Goal: Information Seeking & Learning: Learn about a topic

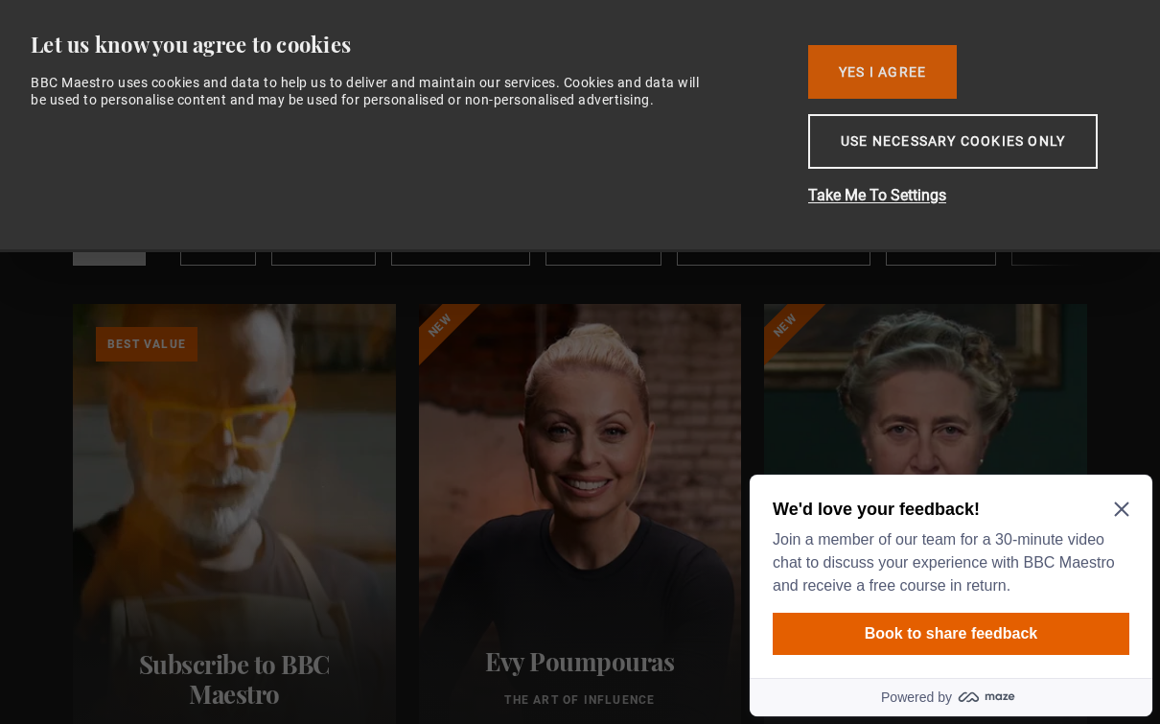
click at [916, 73] on button "Yes I Agree" at bounding box center [882, 72] width 149 height 54
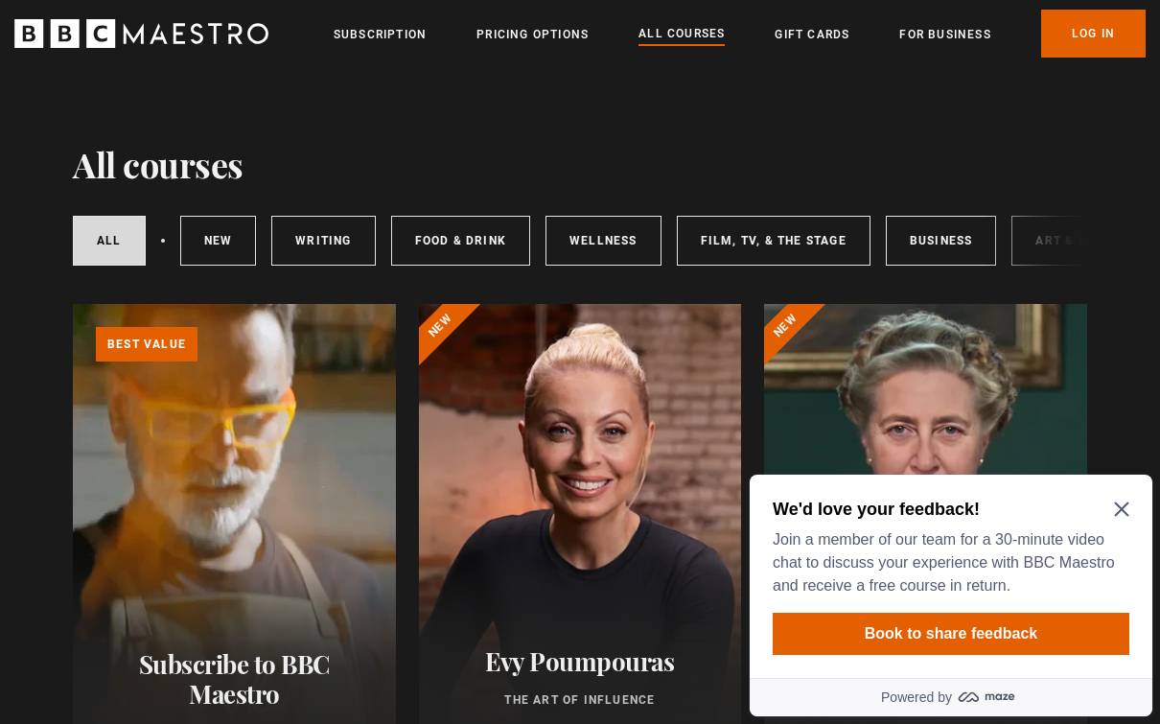
click at [1126, 504] on icon "Close Maze Prompt" at bounding box center [1121, 509] width 14 height 14
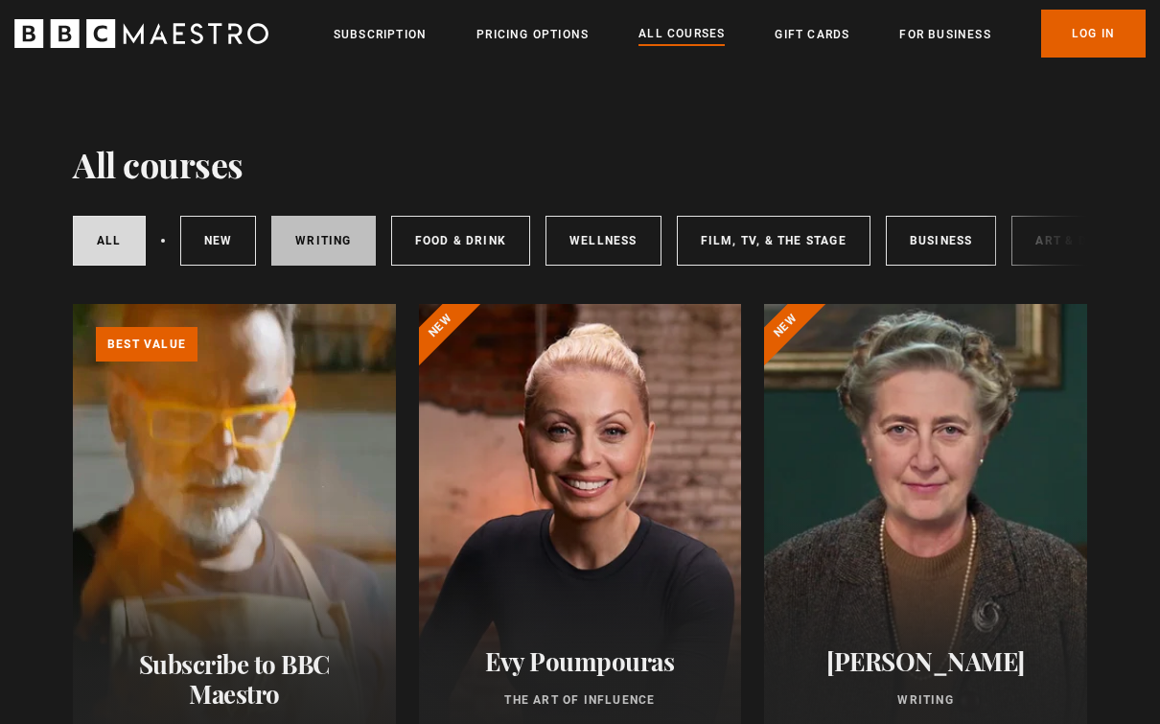
click at [321, 240] on link "Writing" at bounding box center [323, 241] width 104 height 50
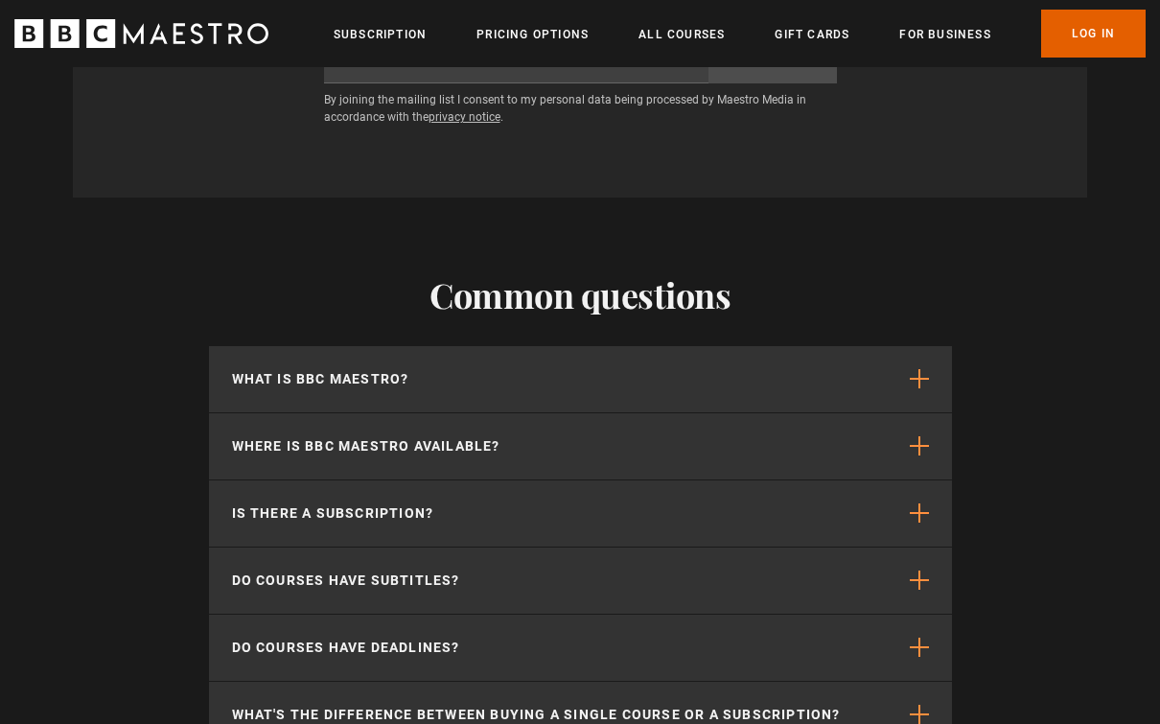
scroll to position [3206, 0]
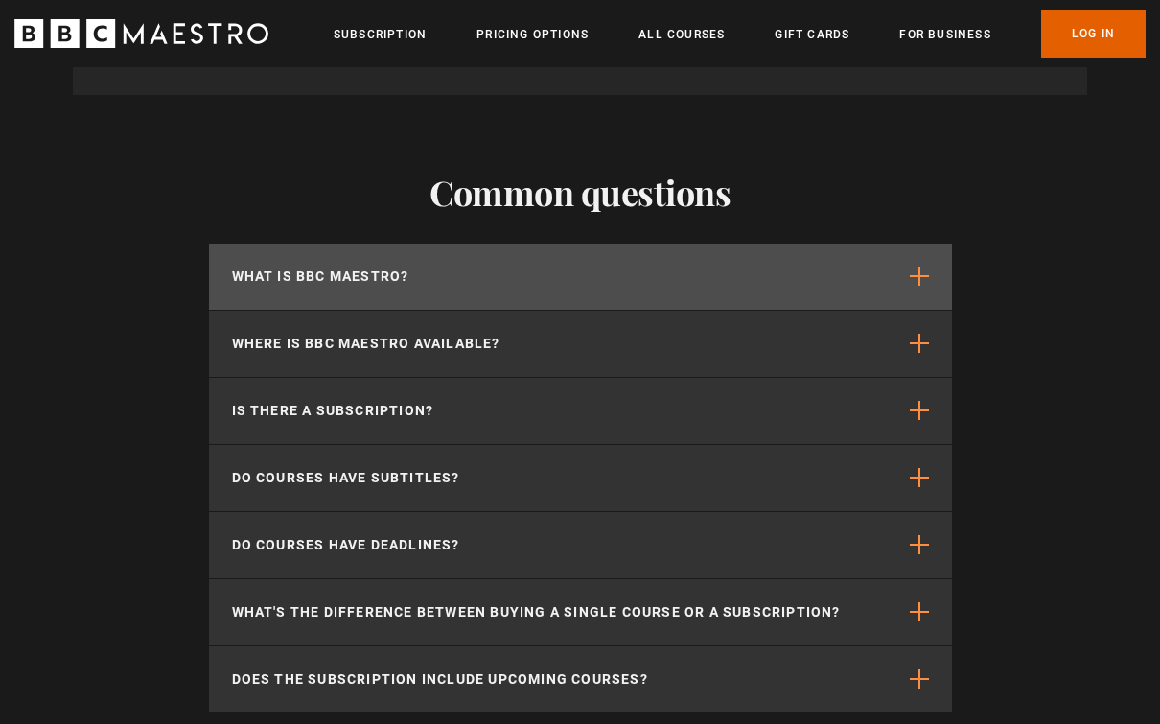
click at [925, 257] on button "What is BBC Maestro?" at bounding box center [580, 277] width 743 height 66
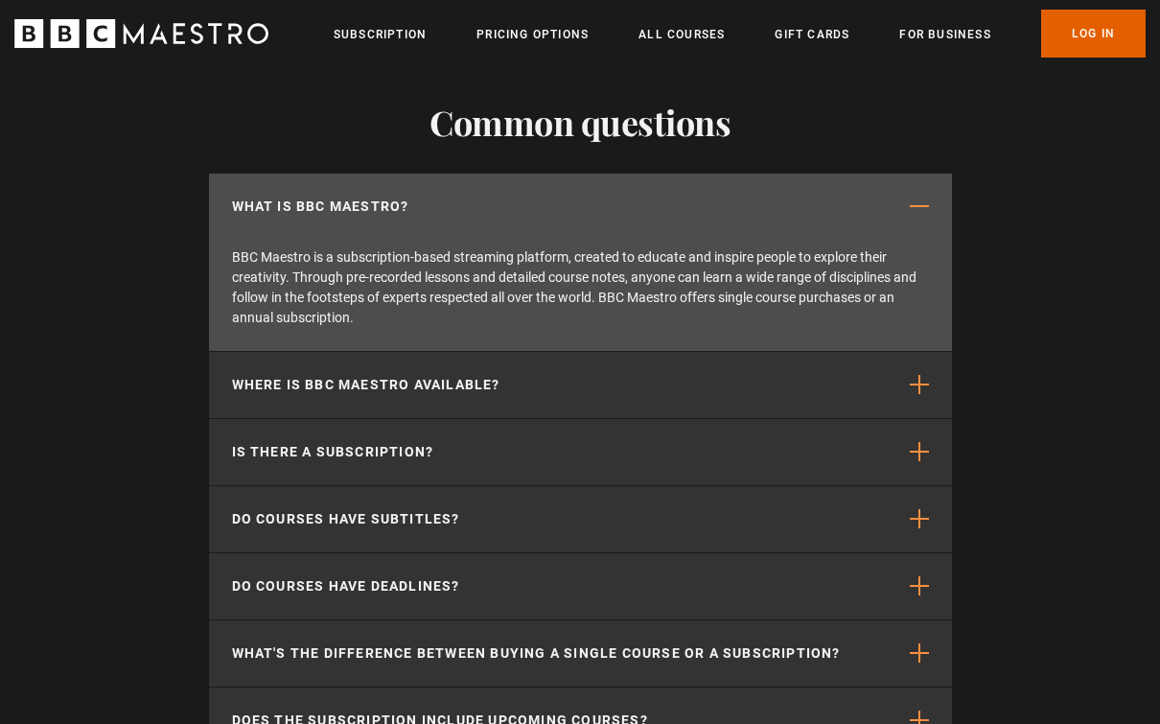
scroll to position [3291, 0]
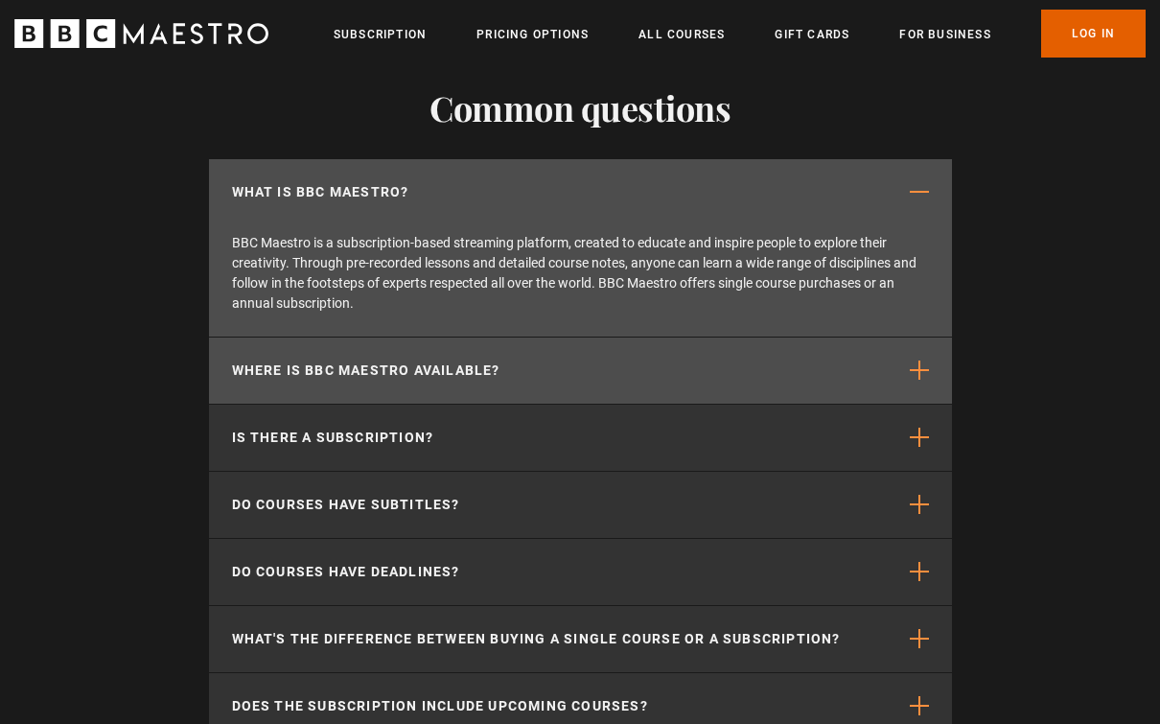
click at [918, 370] on span "button" at bounding box center [919, 369] width 19 height 19
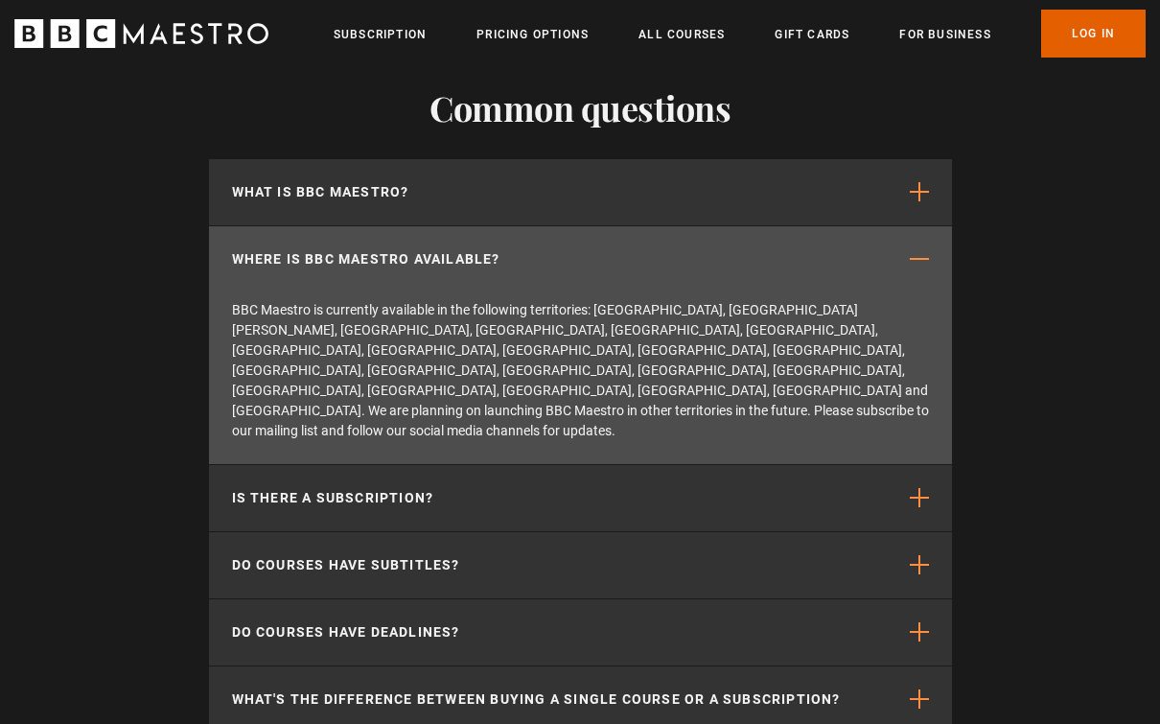
click at [1068, 234] on div "Common questions What is BBC Maestro? BBC Maestro is a subscription-based strea…" at bounding box center [580, 443] width 1160 height 864
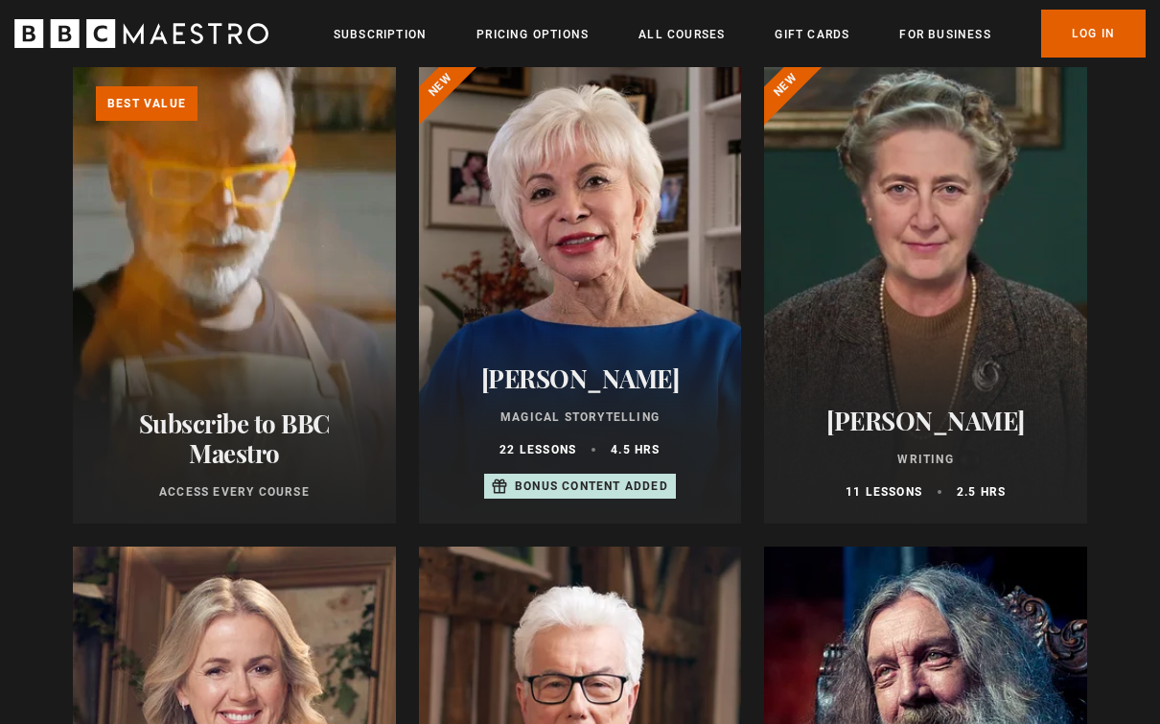
scroll to position [239, 0]
click at [1015, 337] on div at bounding box center [925, 295] width 323 height 460
click at [1003, 346] on div at bounding box center [925, 295] width 323 height 460
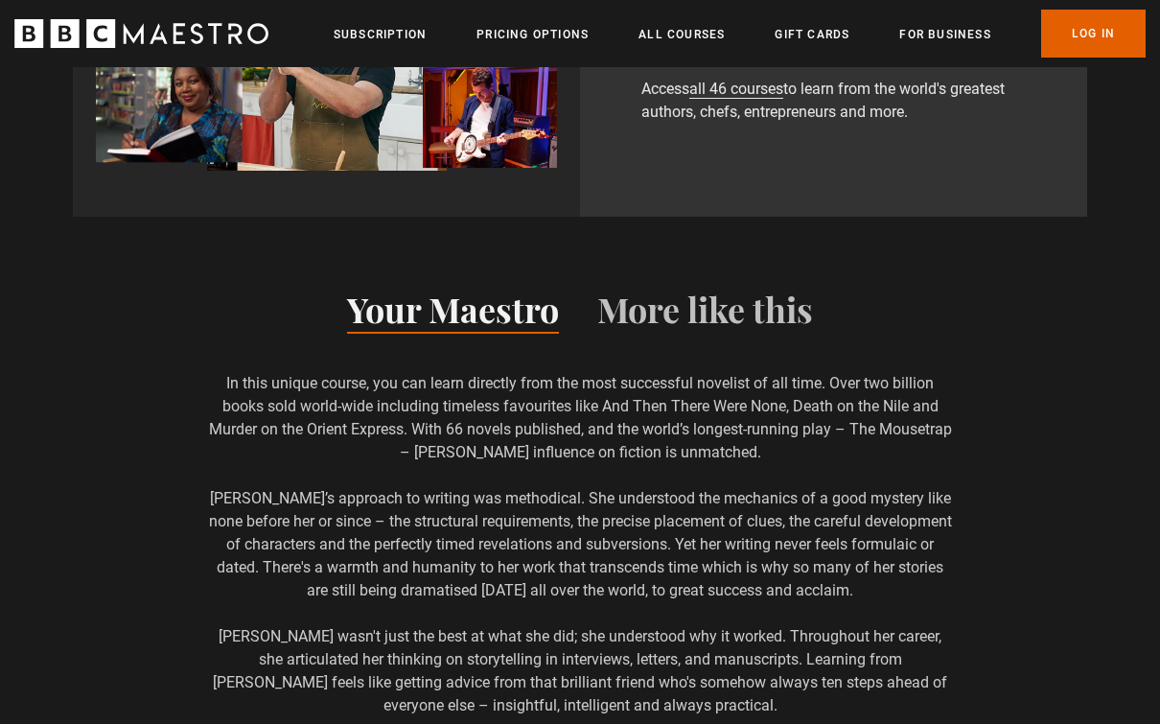
scroll to position [1510, 0]
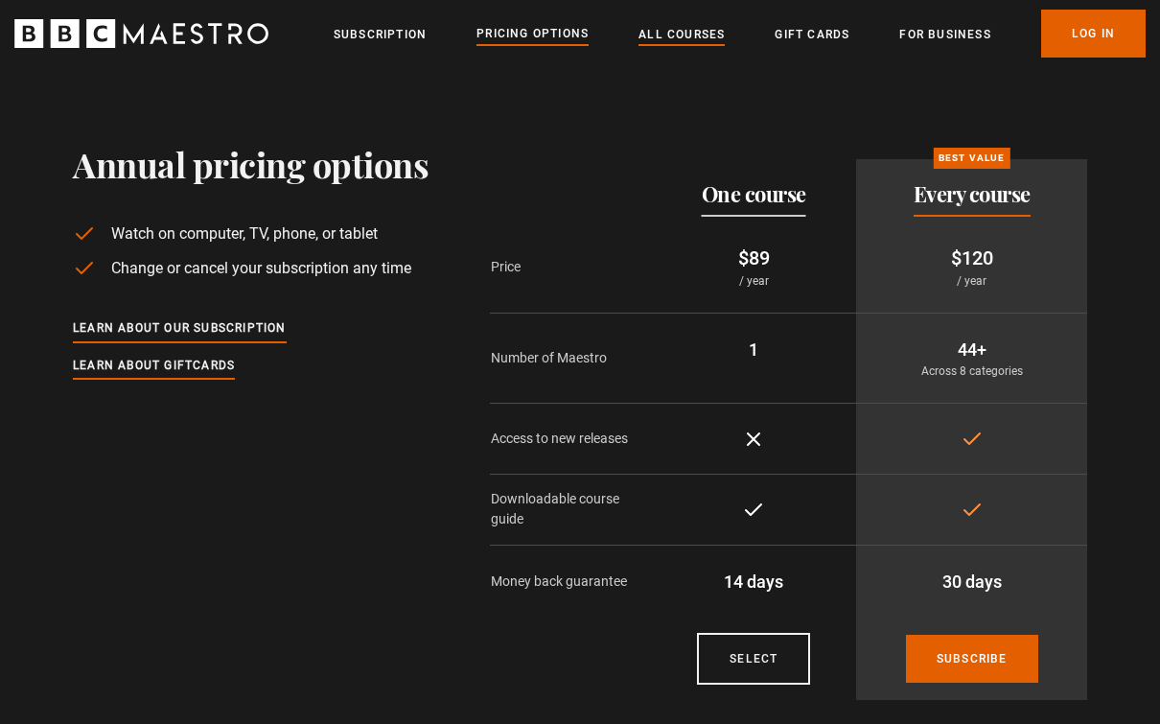
click at [694, 32] on link "All Courses" at bounding box center [681, 34] width 86 height 19
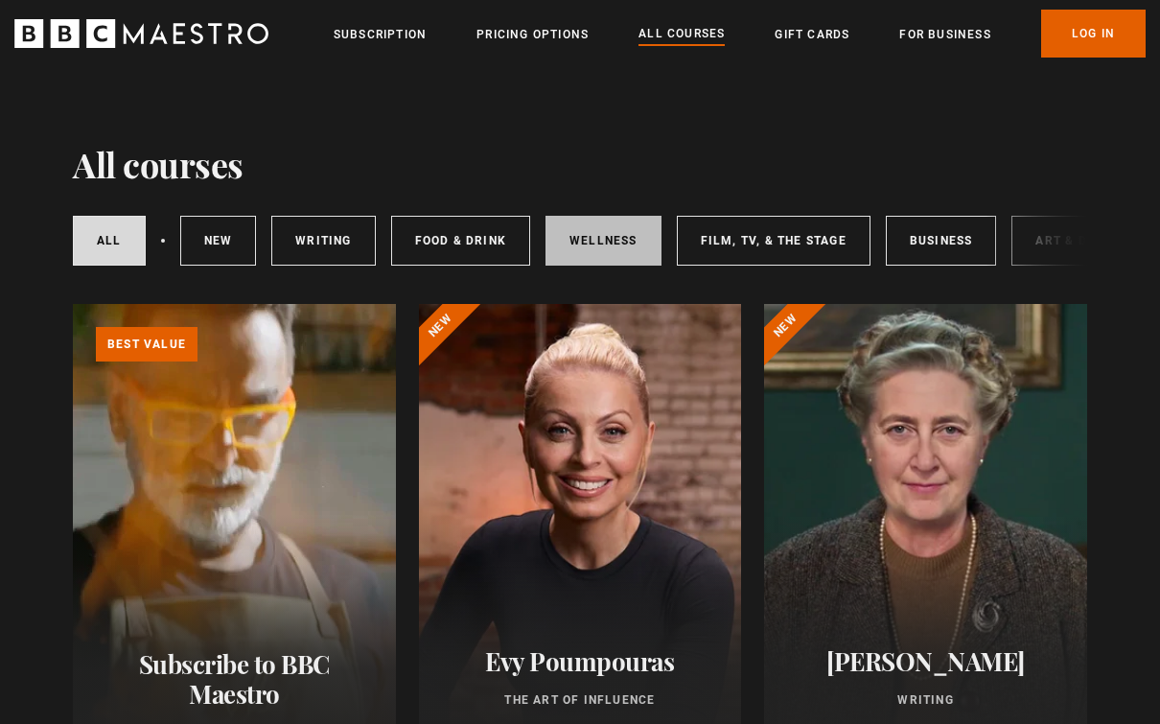
click at [592, 252] on link "Wellness" at bounding box center [603, 241] width 116 height 50
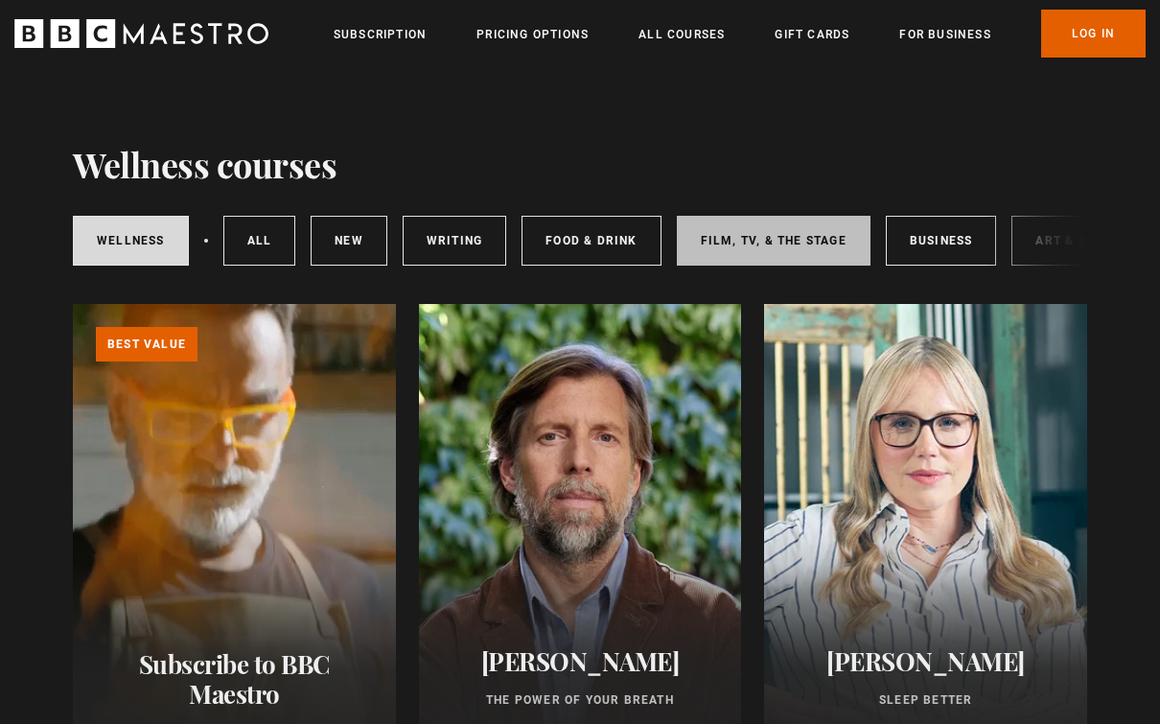
click at [807, 249] on link "Film, TV, & The Stage" at bounding box center [774, 241] width 194 height 50
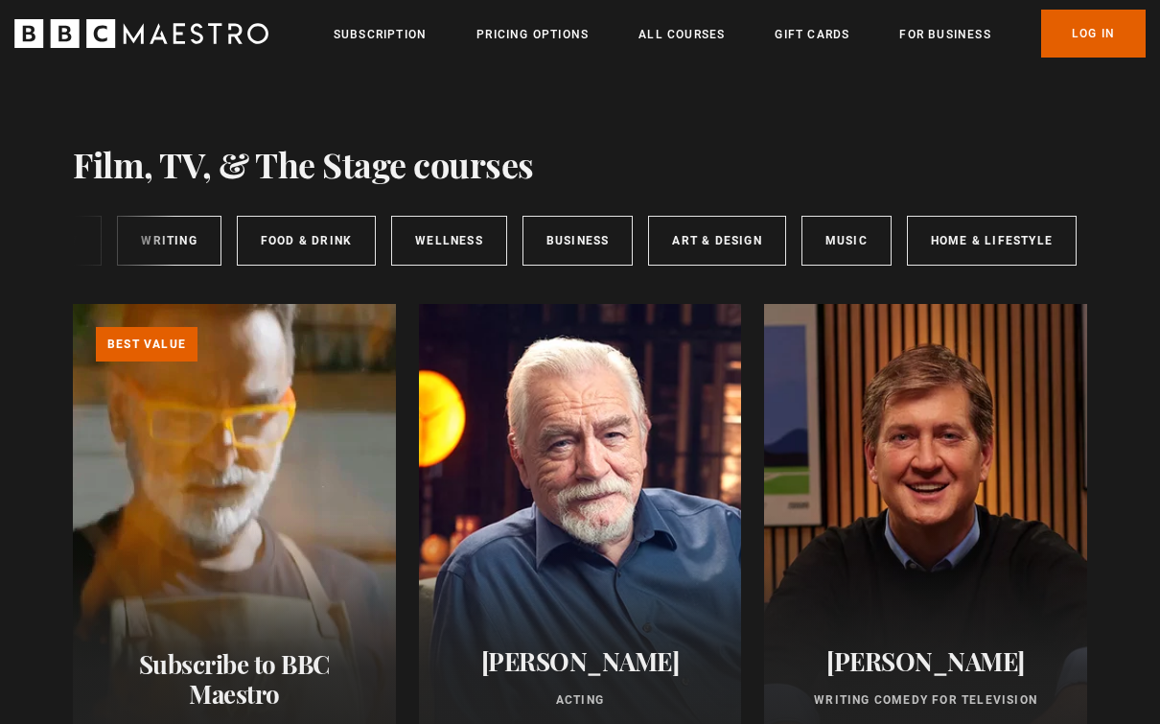
click at [970, 204] on div "Film, TV, & The Stage All courses New courses Writing Food & Drink Wellness Bus…" at bounding box center [580, 237] width 1014 height 104
click at [584, 243] on link "Business" at bounding box center [579, 241] width 111 height 50
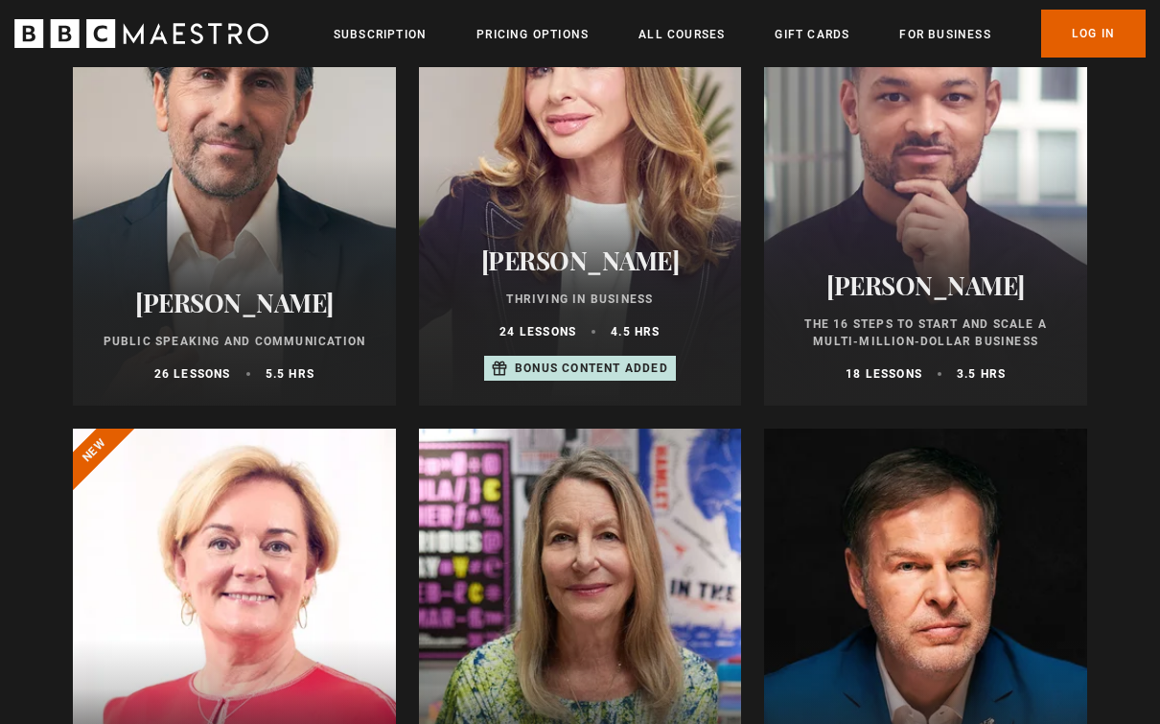
scroll to position [818, 0]
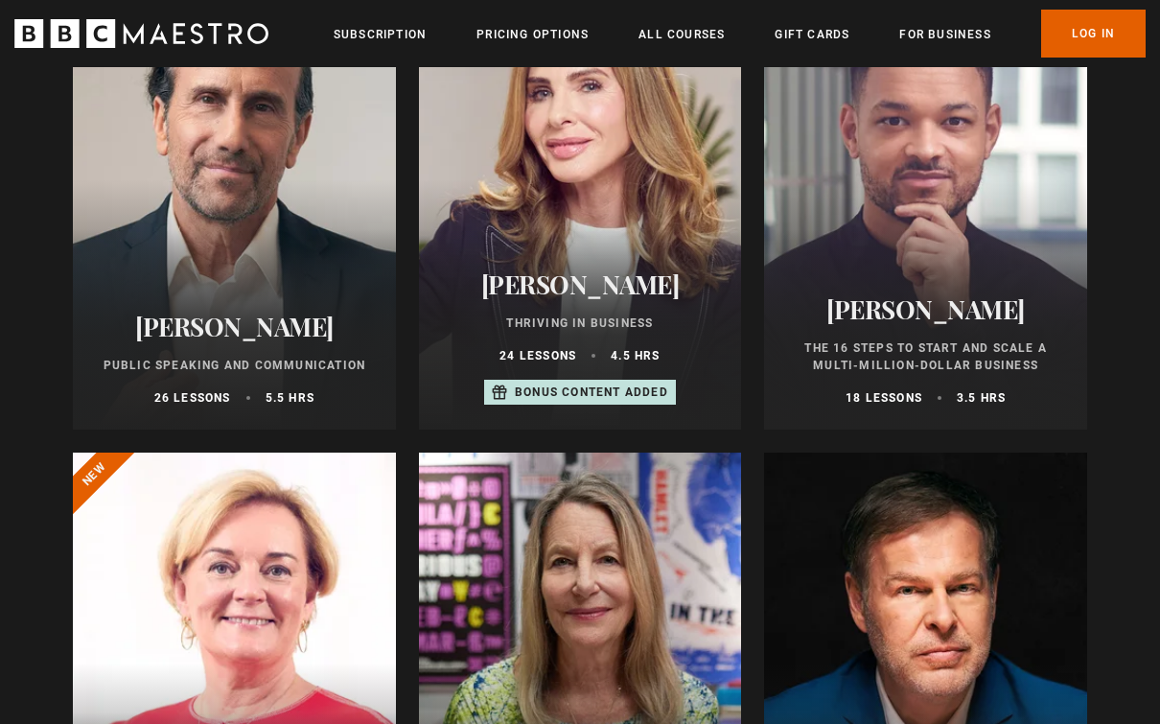
click at [196, 338] on h2 "[PERSON_NAME]" at bounding box center [234, 326] width 277 height 30
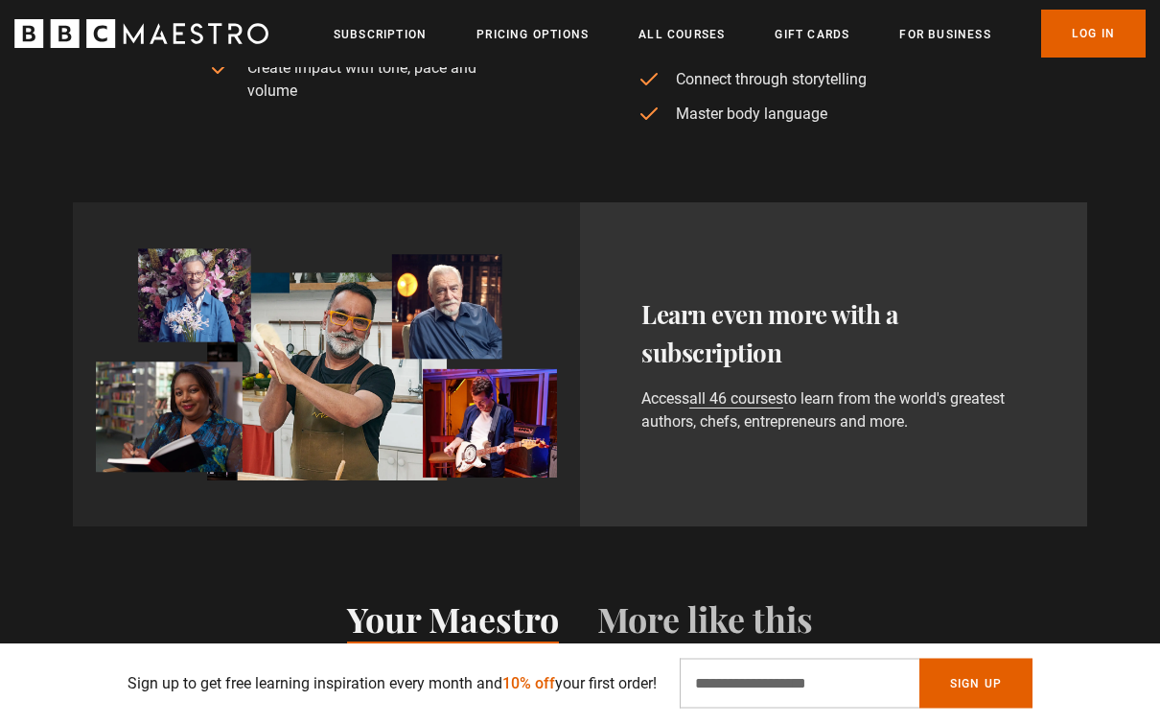
scroll to position [0, 226]
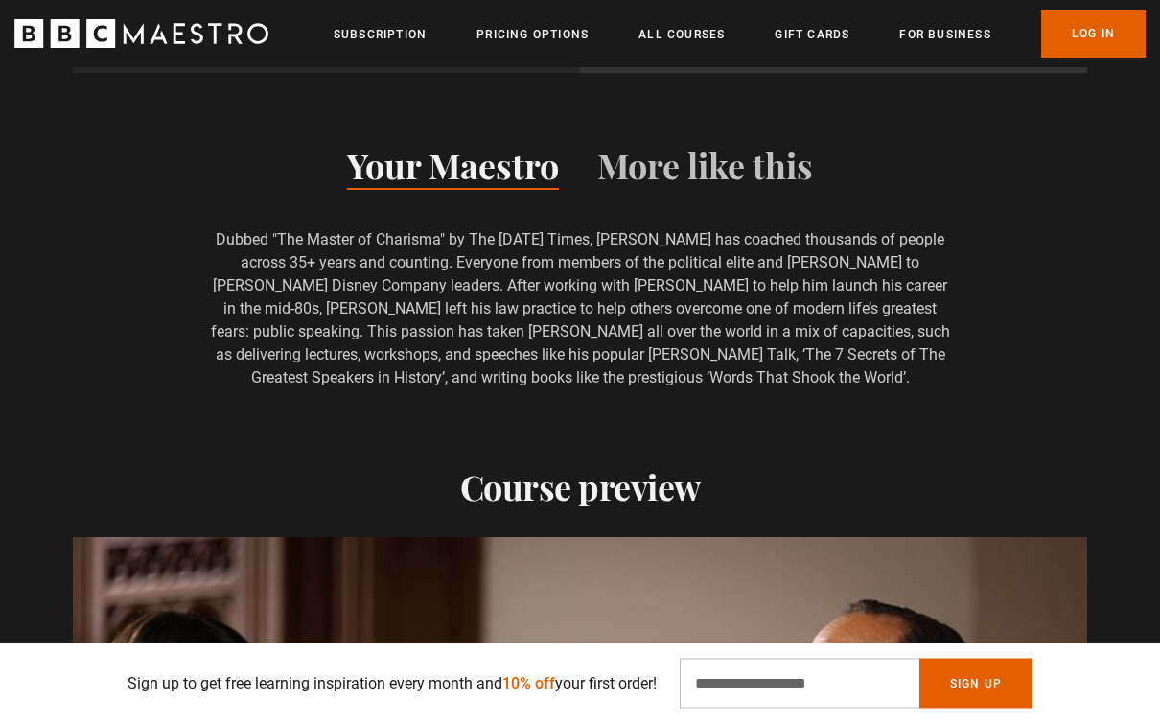
click at [1105, 266] on div "Your Maestro More like this Dubbed "The Master of Charisma" by The [DATE] Times…" at bounding box center [580, 262] width 1160 height 255
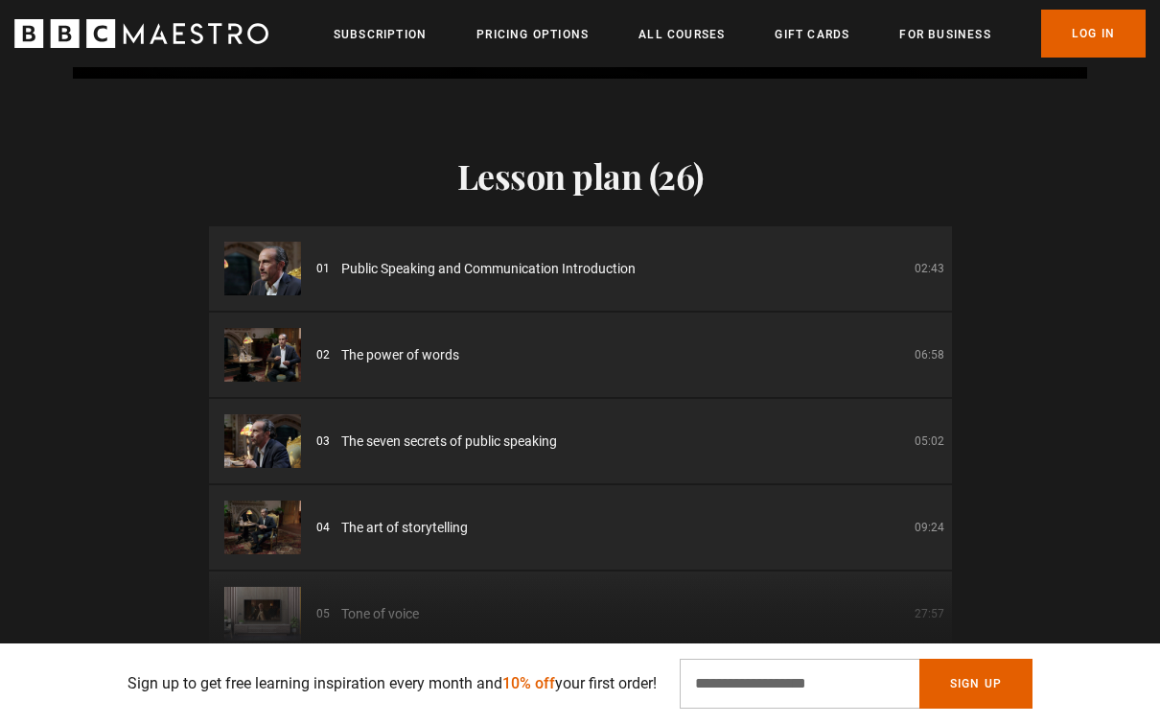
scroll to position [2529, 0]
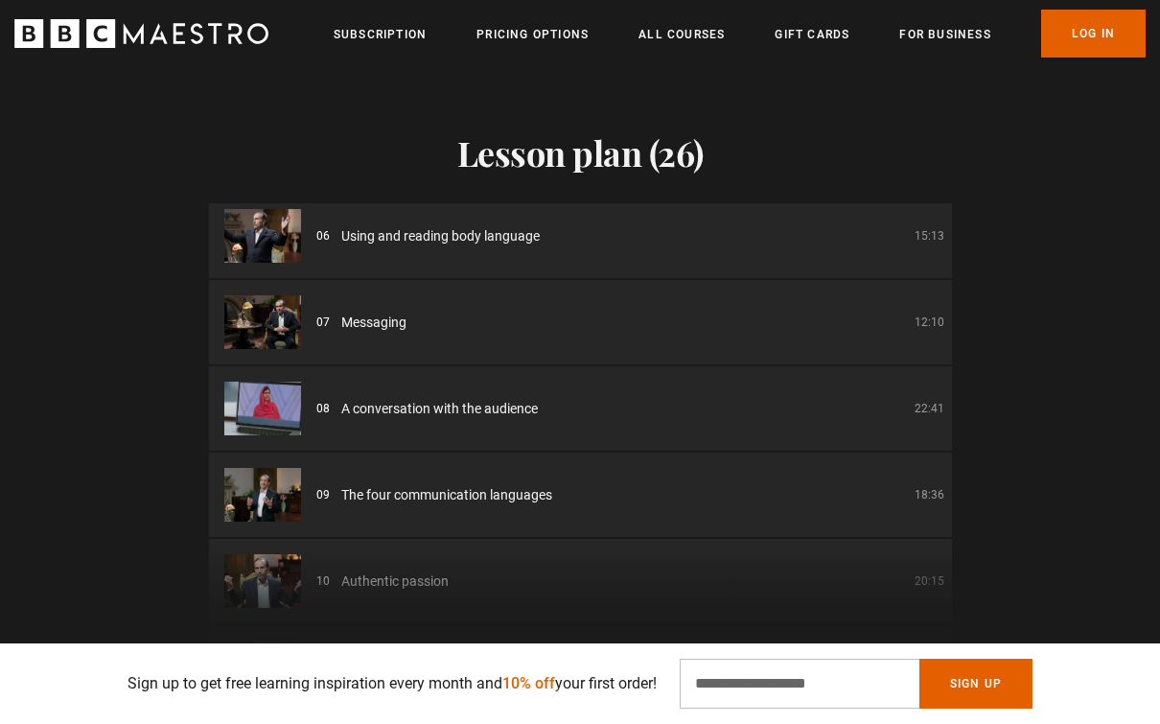
click at [985, 301] on div "Lesson plan (26) 01 Public Speaking and Communication Introduction 02:43 02 The…" at bounding box center [580, 360] width 1160 height 608
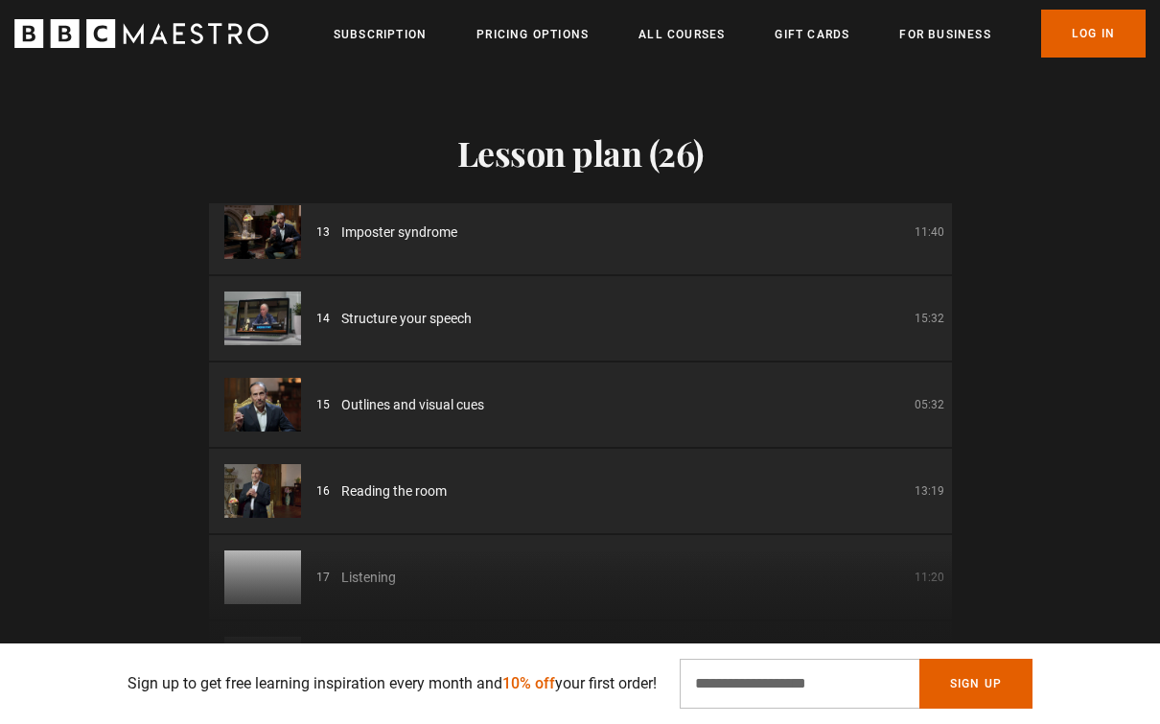
scroll to position [0, 452]
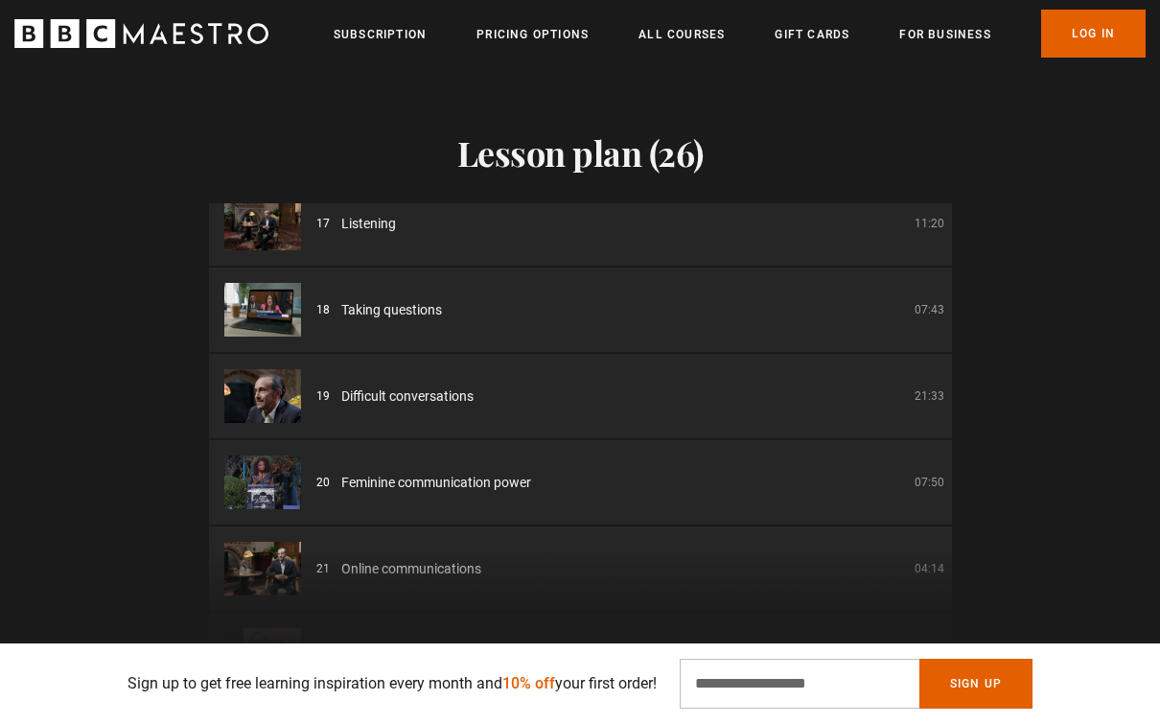
click at [1015, 283] on div "Lesson plan (26) 01 Public Speaking and Communication Introduction 02:43 02 The…" at bounding box center [580, 360] width 1160 height 608
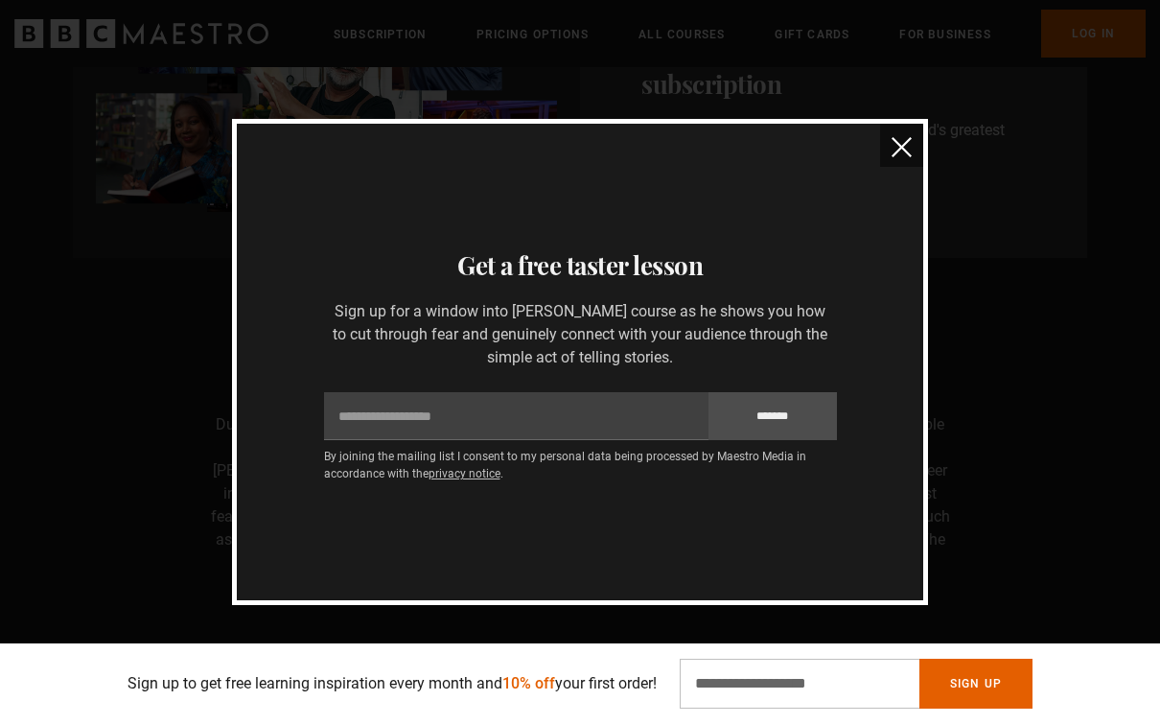
scroll to position [1556, 0]
click at [900, 153] on img "close" at bounding box center [901, 147] width 20 height 20
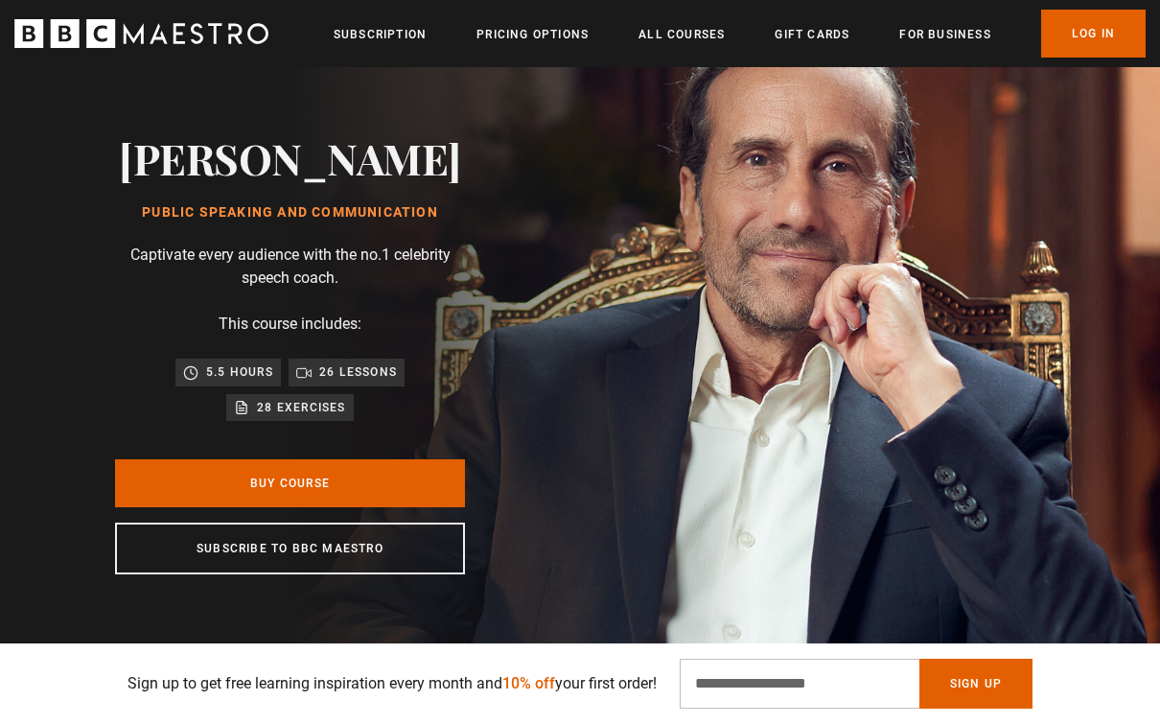
scroll to position [0, 0]
